Goal: Task Accomplishment & Management: Manage account settings

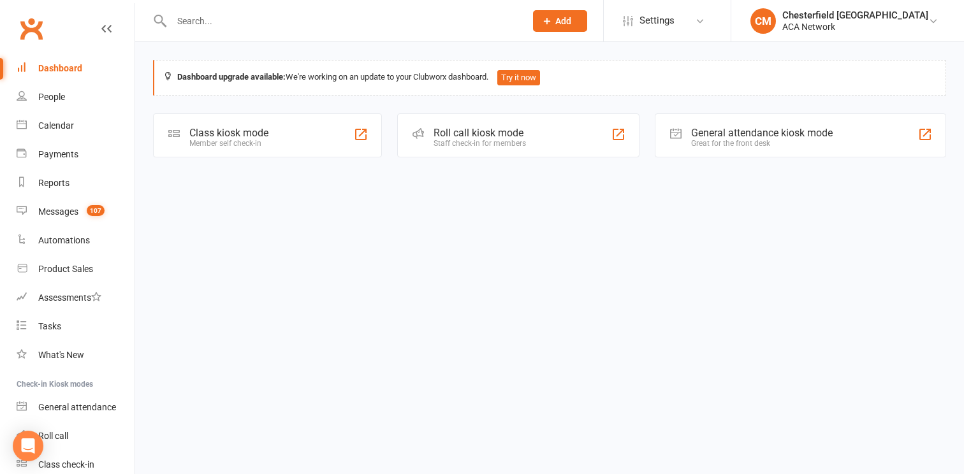
click at [222, 17] on input "text" at bounding box center [342, 21] width 349 height 18
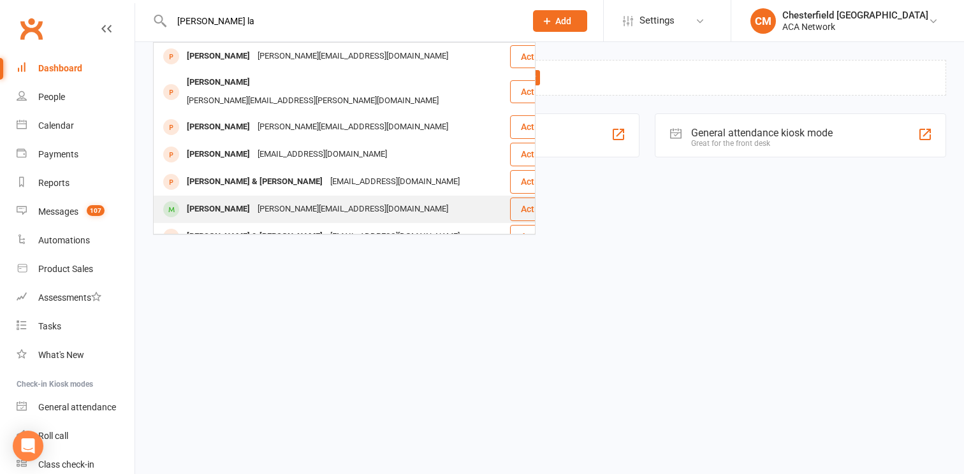
type input "[PERSON_NAME] la"
click at [213, 200] on div "[PERSON_NAME]" at bounding box center [218, 209] width 71 height 18
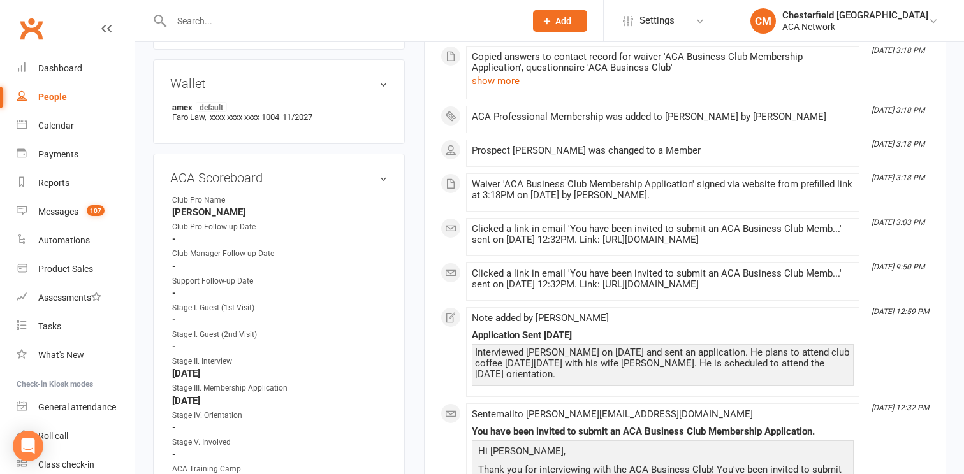
scroll to position [635, 0]
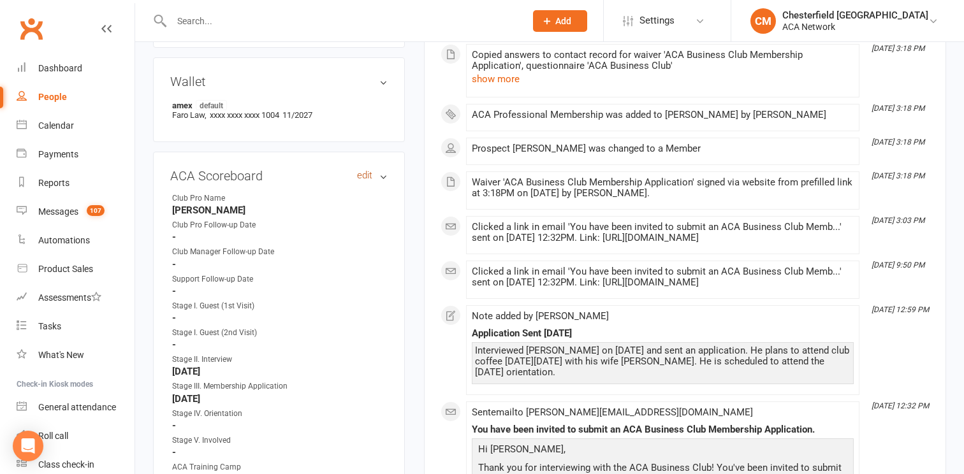
click at [366, 170] on link "edit" at bounding box center [364, 175] width 15 height 11
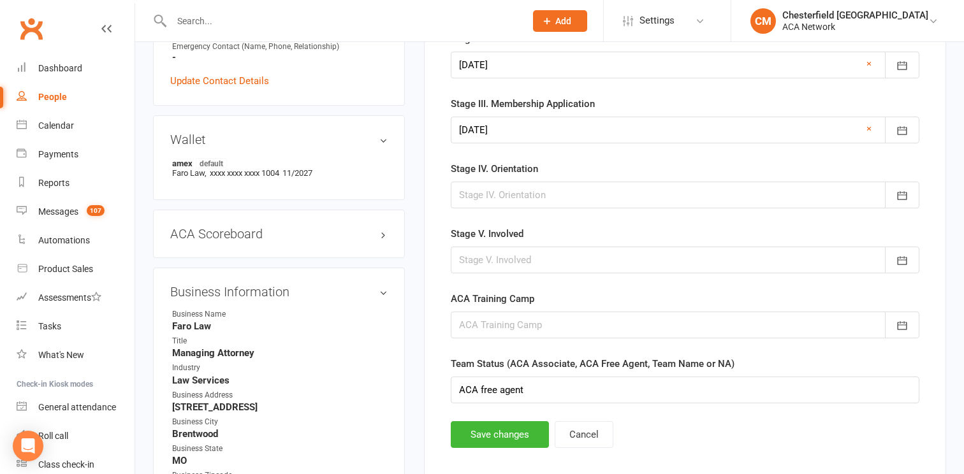
scroll to position [578, 0]
click at [519, 186] on div at bounding box center [685, 194] width 468 height 27
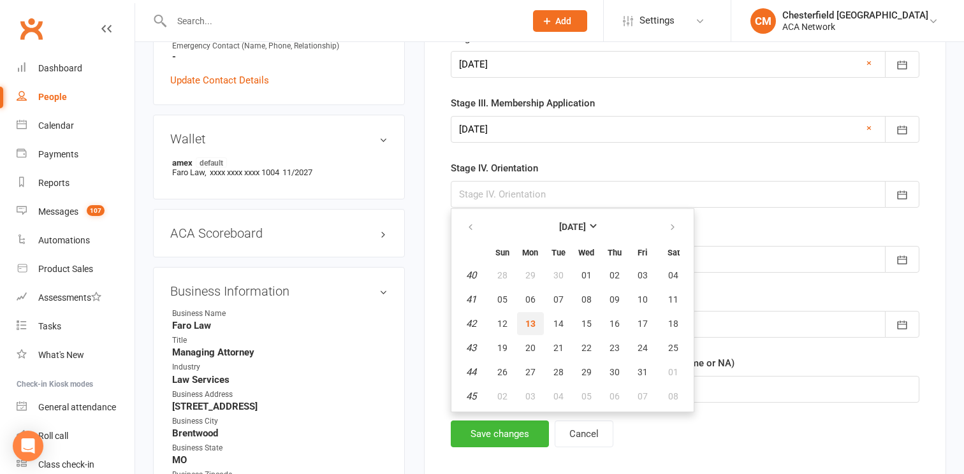
click at [534, 319] on span "13" at bounding box center [530, 324] width 10 height 10
type input "[DATE]"
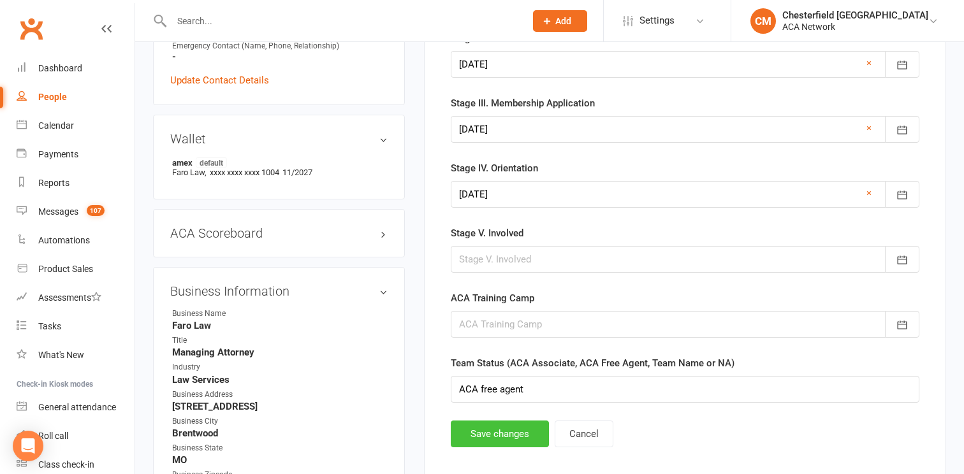
click at [521, 438] on button "Save changes" at bounding box center [500, 434] width 98 height 27
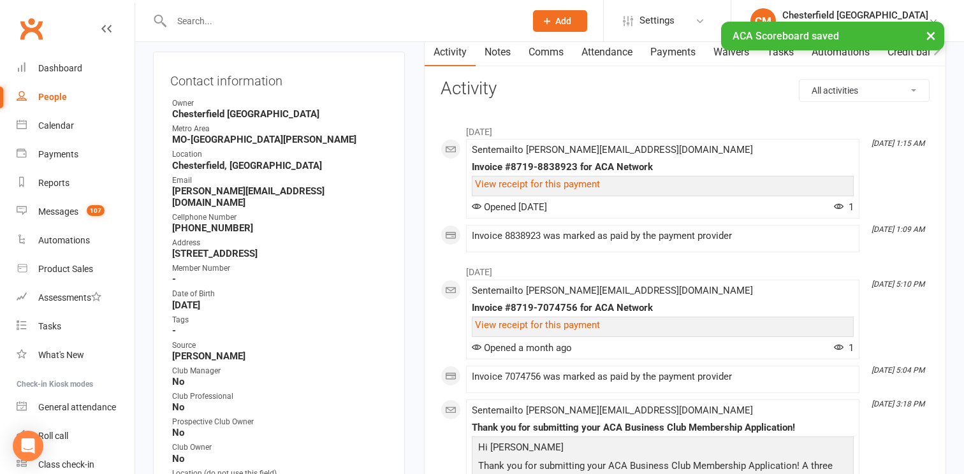
scroll to position [0, 0]
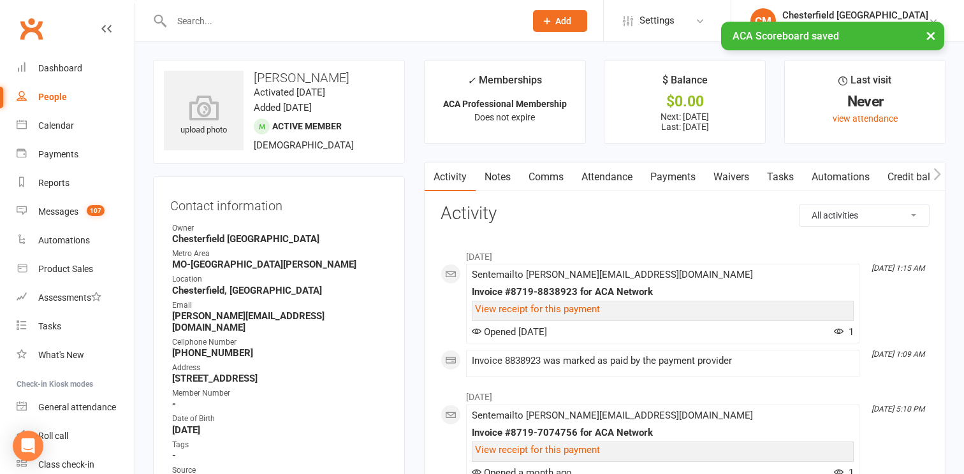
click at [213, 22] on div "× ACA Scoreboard saved" at bounding box center [473, 22] width 947 height 0
click at [226, 18] on input "text" at bounding box center [342, 21] width 349 height 18
type input "[PERSON_NAME]"
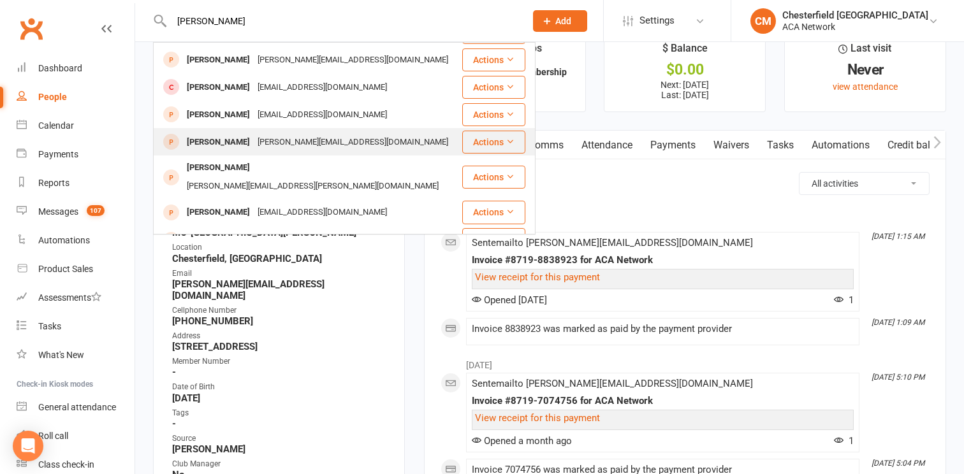
scroll to position [45, 0]
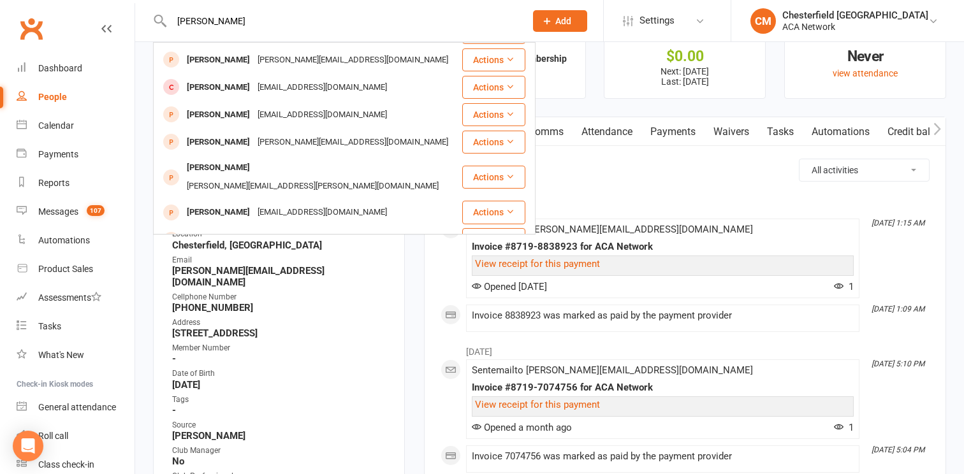
click at [289, 258] on div "[PERSON_NAME][EMAIL_ADDRESS][DOMAIN_NAME]" at bounding box center [353, 267] width 198 height 18
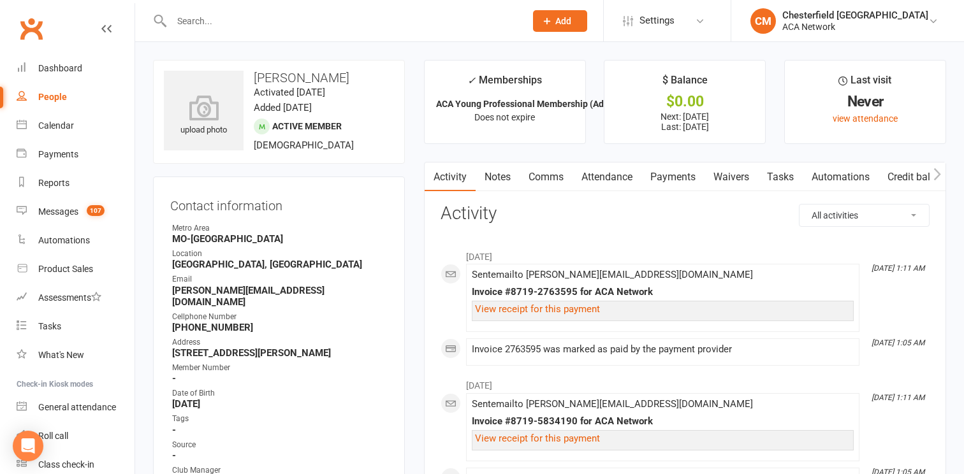
click at [253, 22] on input "text" at bounding box center [342, 21] width 349 height 18
paste input "[PERSON_NAME]"
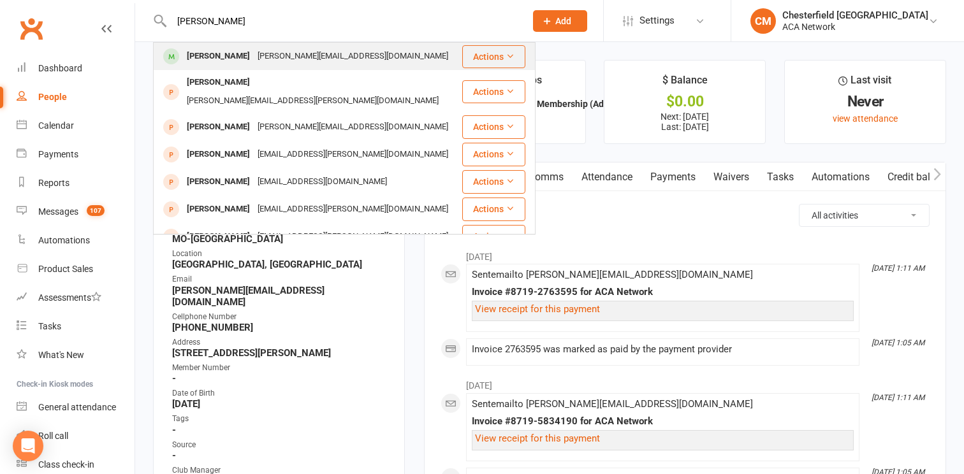
type input "[PERSON_NAME]"
click at [254, 48] on div "[PERSON_NAME][EMAIL_ADDRESS][DOMAIN_NAME]" at bounding box center [353, 56] width 198 height 18
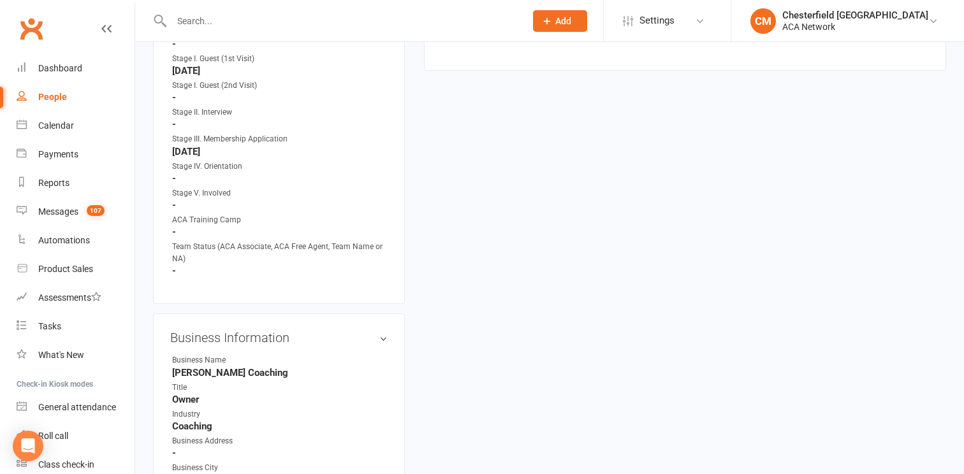
scroll to position [901, 0]
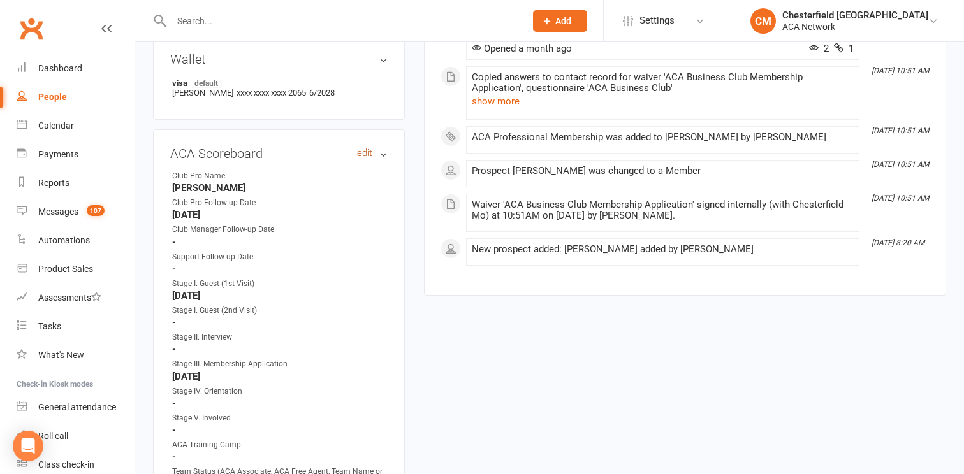
click at [357, 148] on link "edit" at bounding box center [364, 153] width 15 height 11
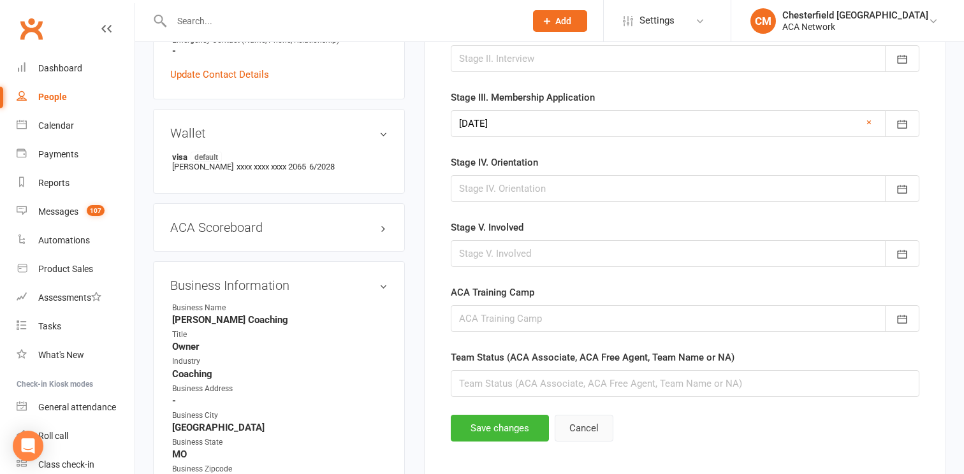
scroll to position [587, 0]
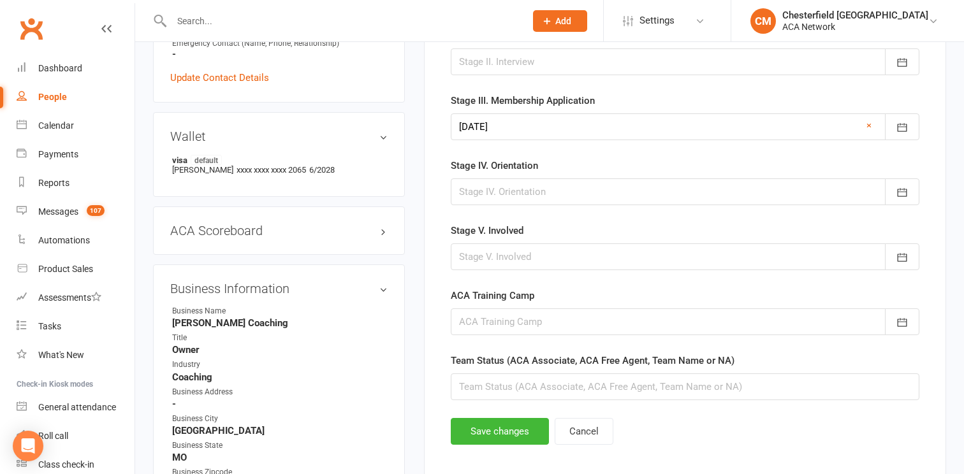
click at [541, 196] on div at bounding box center [685, 191] width 468 height 27
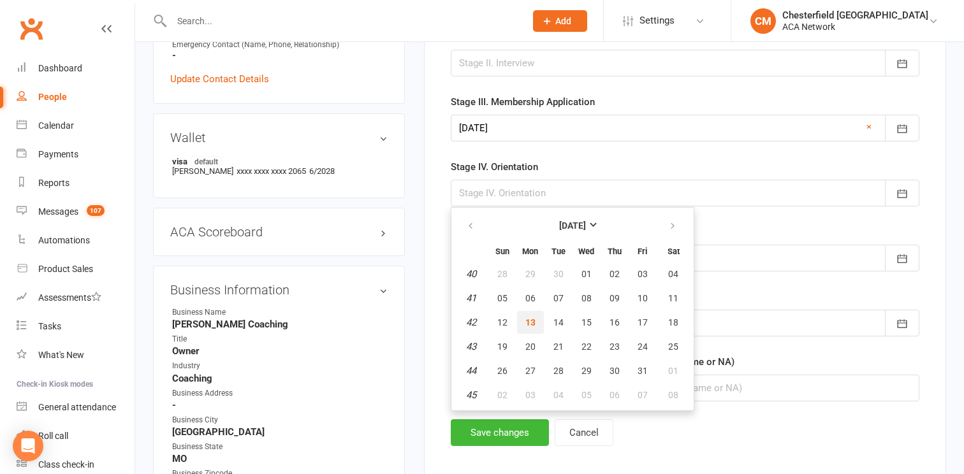
drag, startPoint x: 531, startPoint y: 319, endPoint x: 534, endPoint y: 308, distance: 11.1
click at [531, 319] on span "13" at bounding box center [530, 322] width 10 height 10
type input "[DATE]"
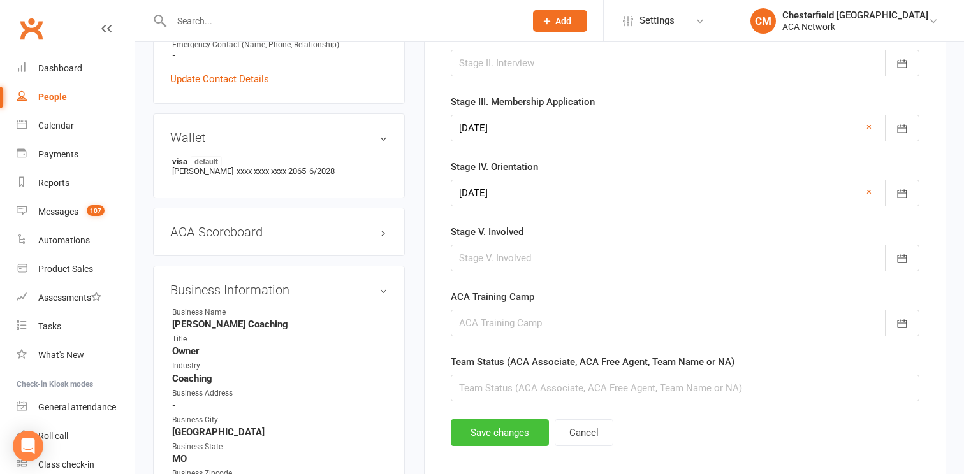
click at [496, 437] on button "Save changes" at bounding box center [500, 432] width 98 height 27
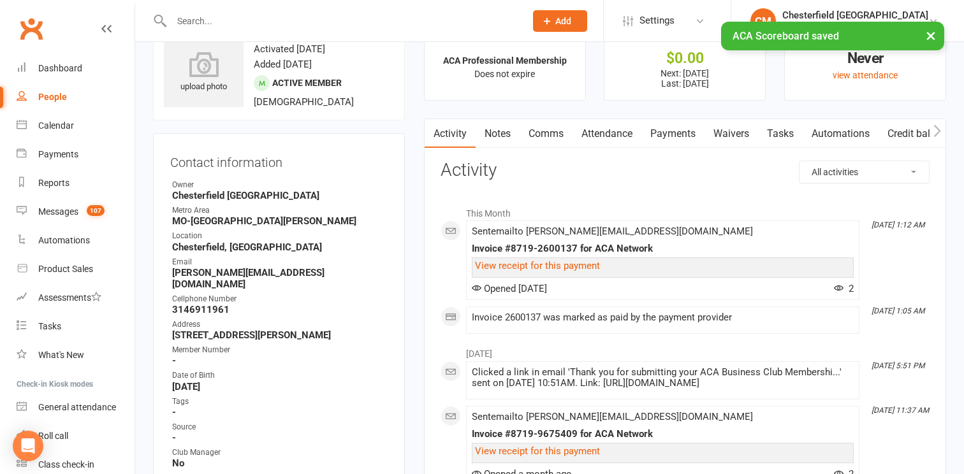
scroll to position [0, 0]
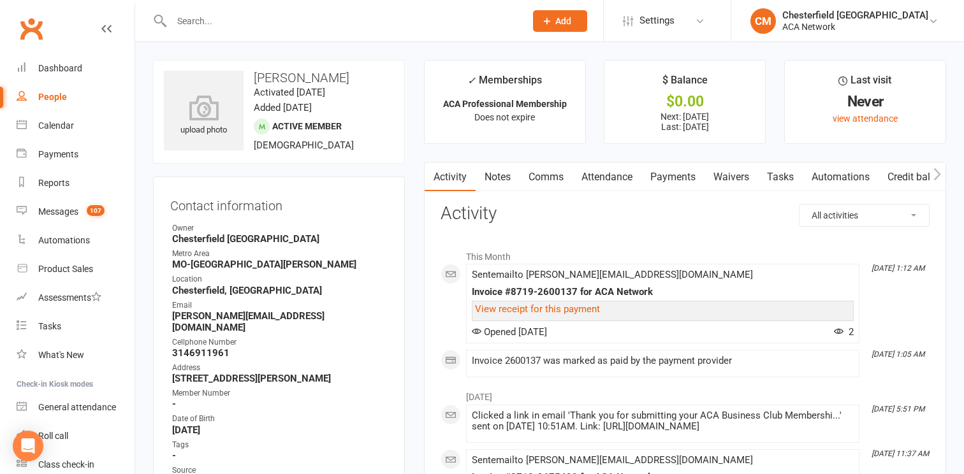
click at [224, 18] on input "text" at bounding box center [342, 21] width 349 height 18
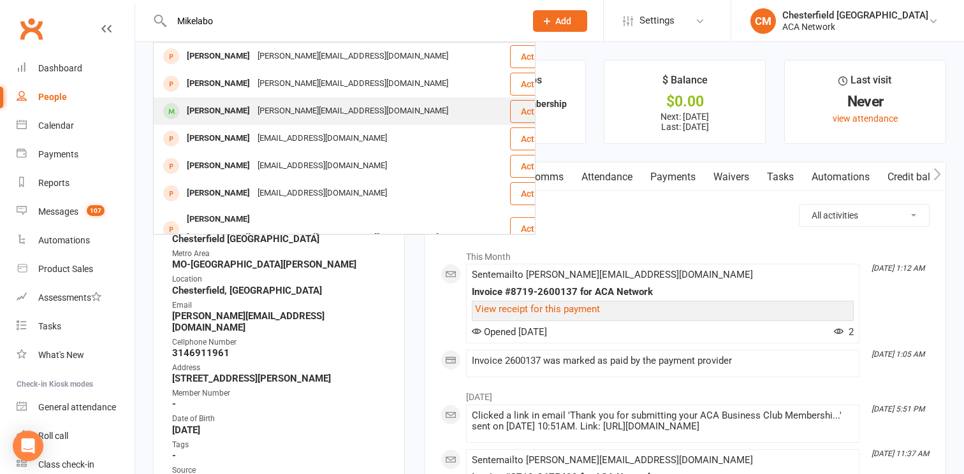
type input "Mikelabo"
click at [212, 110] on div "[PERSON_NAME]" at bounding box center [218, 111] width 71 height 18
